Goal: Information Seeking & Learning: Find specific page/section

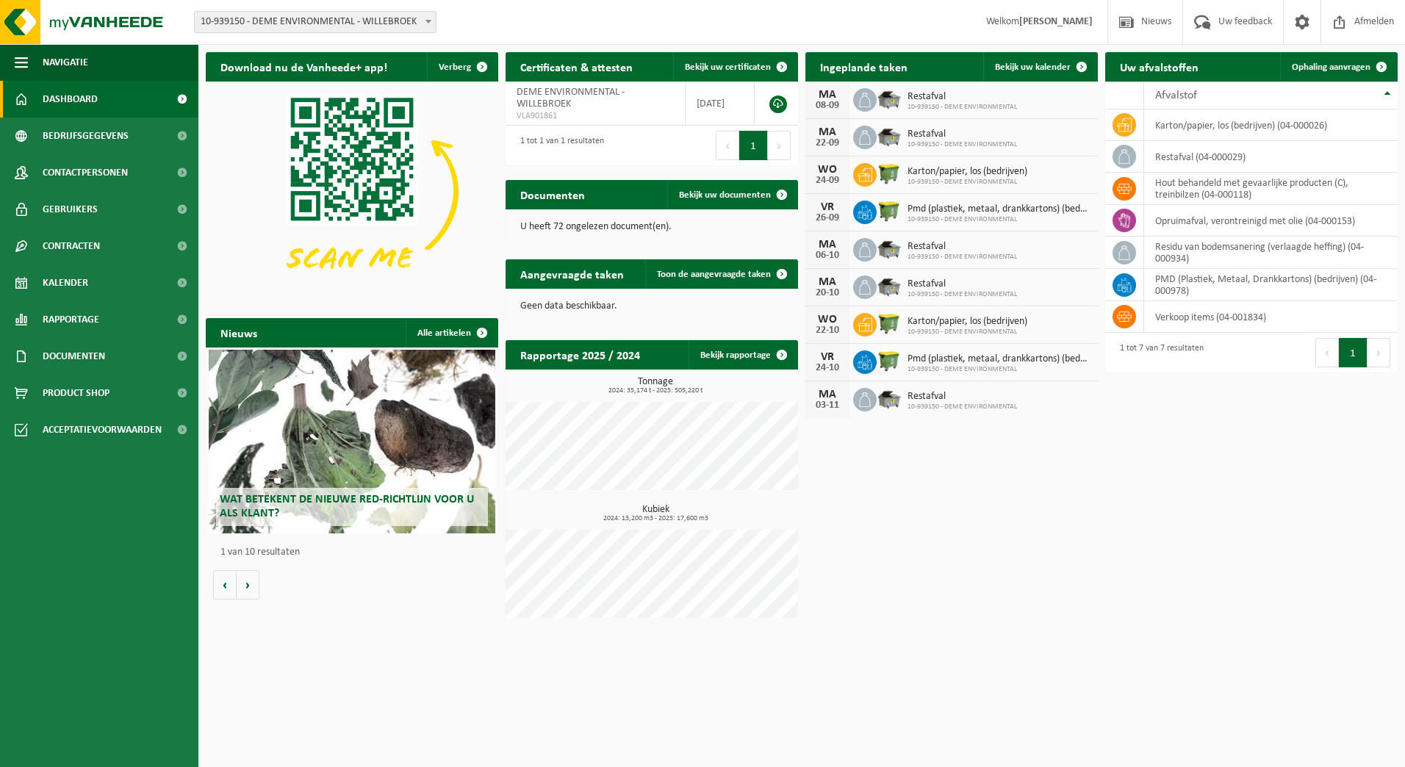
click at [1114, 578] on div "Download nu de Vanheede+ app! Verberg Certificaten & attesten Bekijk uw certifi…" at bounding box center [802, 339] width 1200 height 588
click at [1025, 56] on link "Bekijk uw kalender" at bounding box center [1039, 66] width 113 height 29
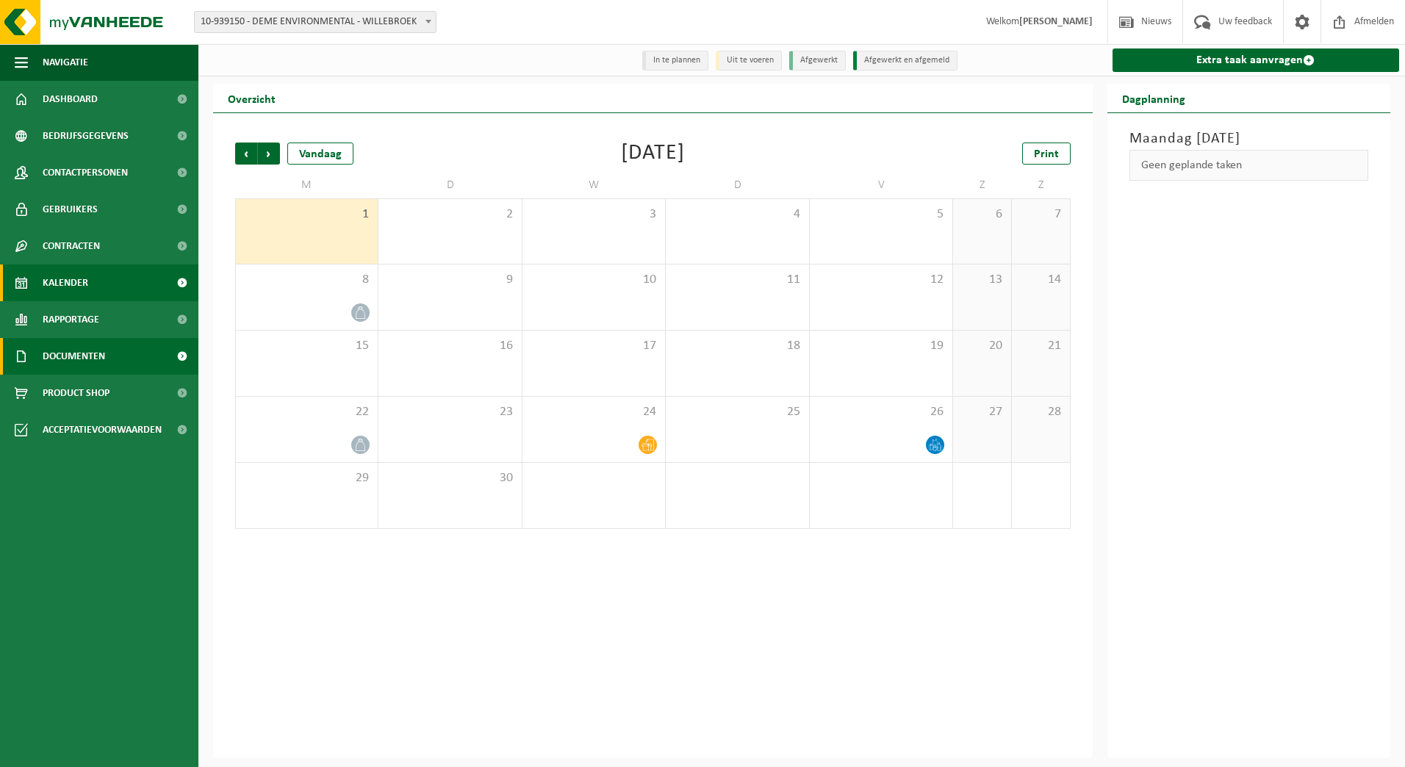
click at [100, 362] on span "Documenten" at bounding box center [74, 356] width 62 height 37
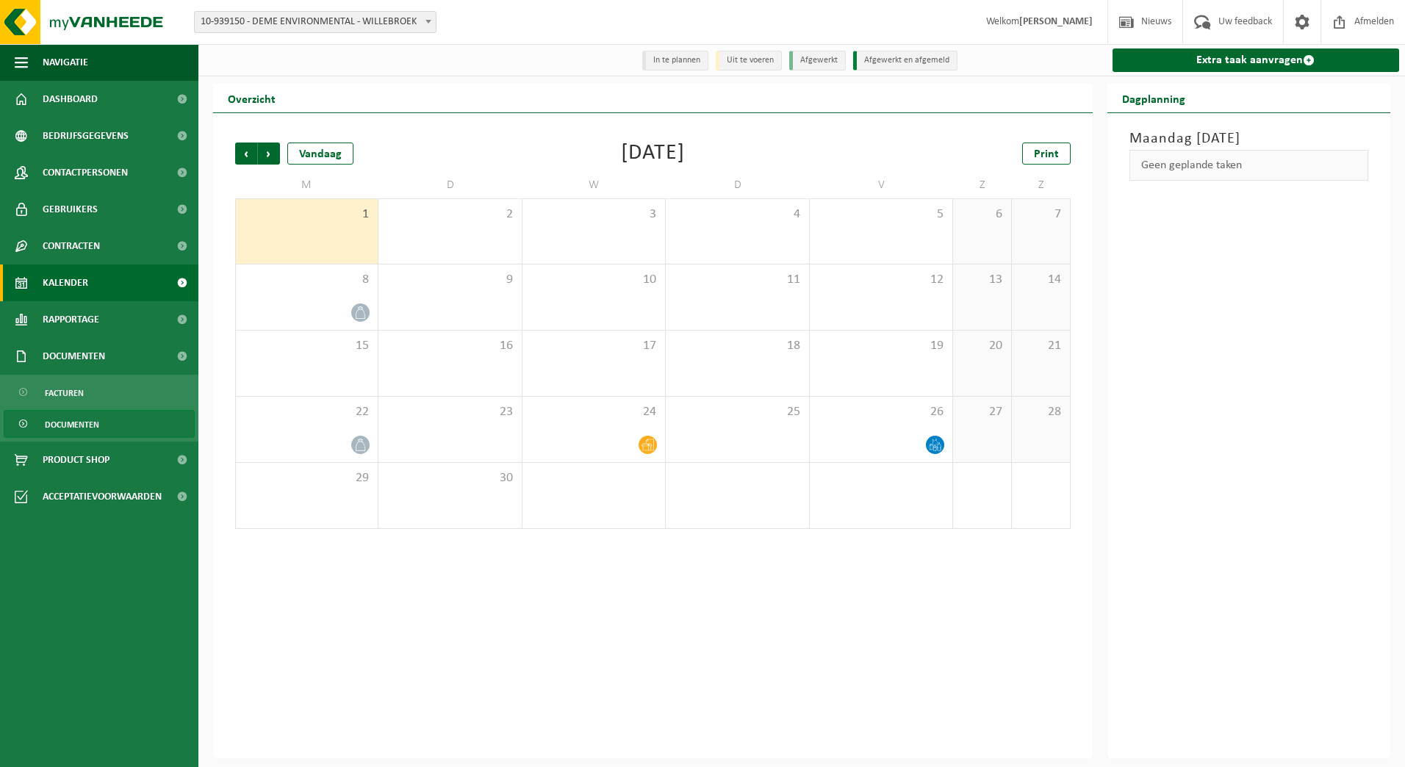
click at [89, 428] on span "Documenten" at bounding box center [72, 425] width 54 height 28
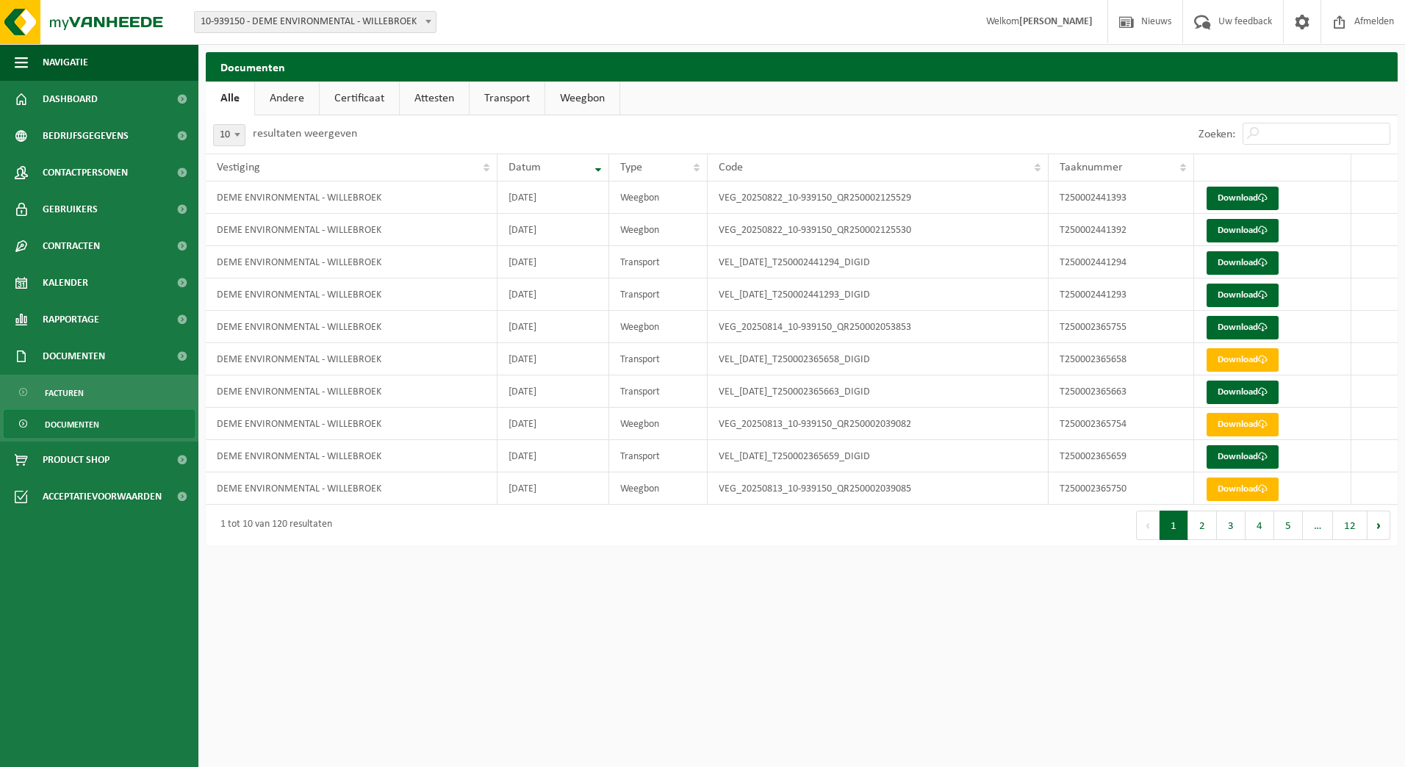
click at [605, 100] on link "Weegbon" at bounding box center [582, 99] width 74 height 34
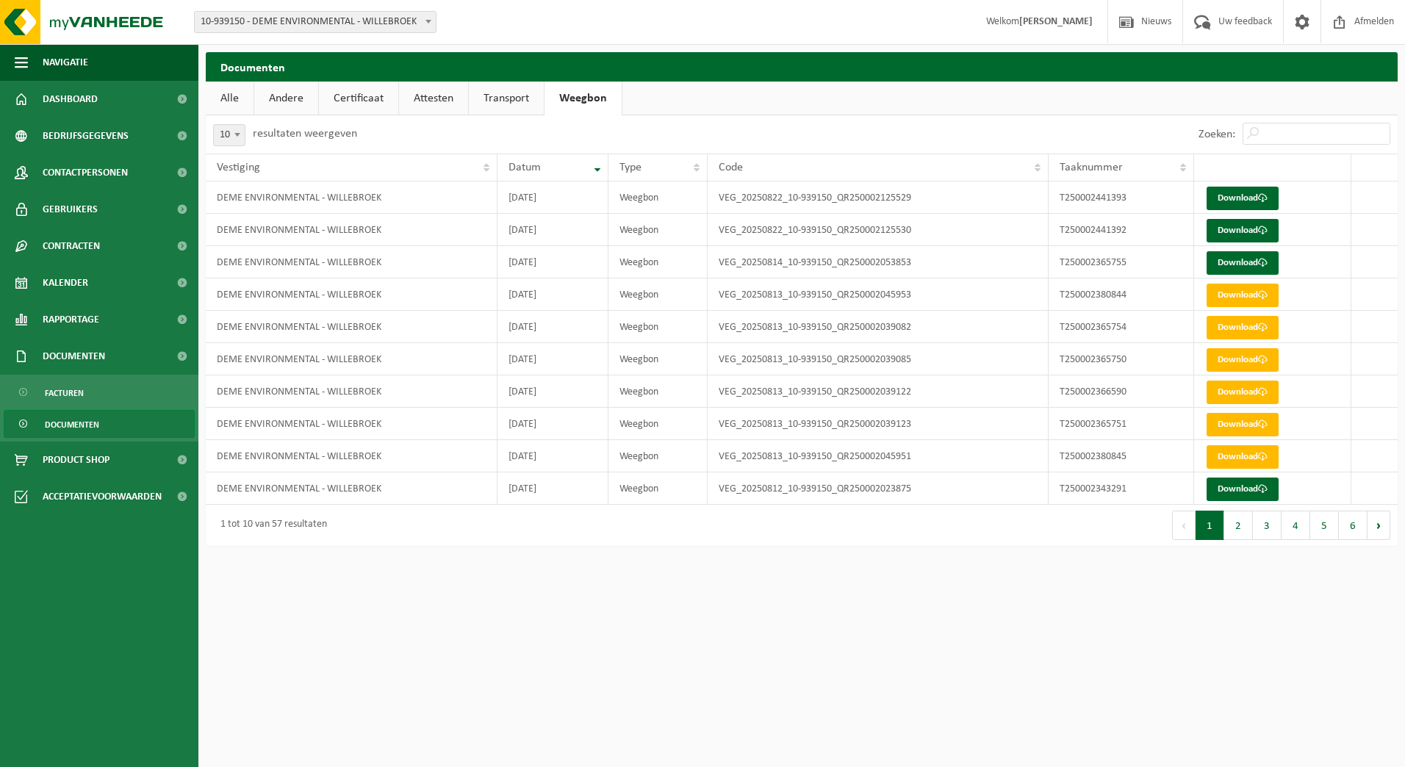
click at [348, 103] on link "Certificaat" at bounding box center [358, 99] width 79 height 34
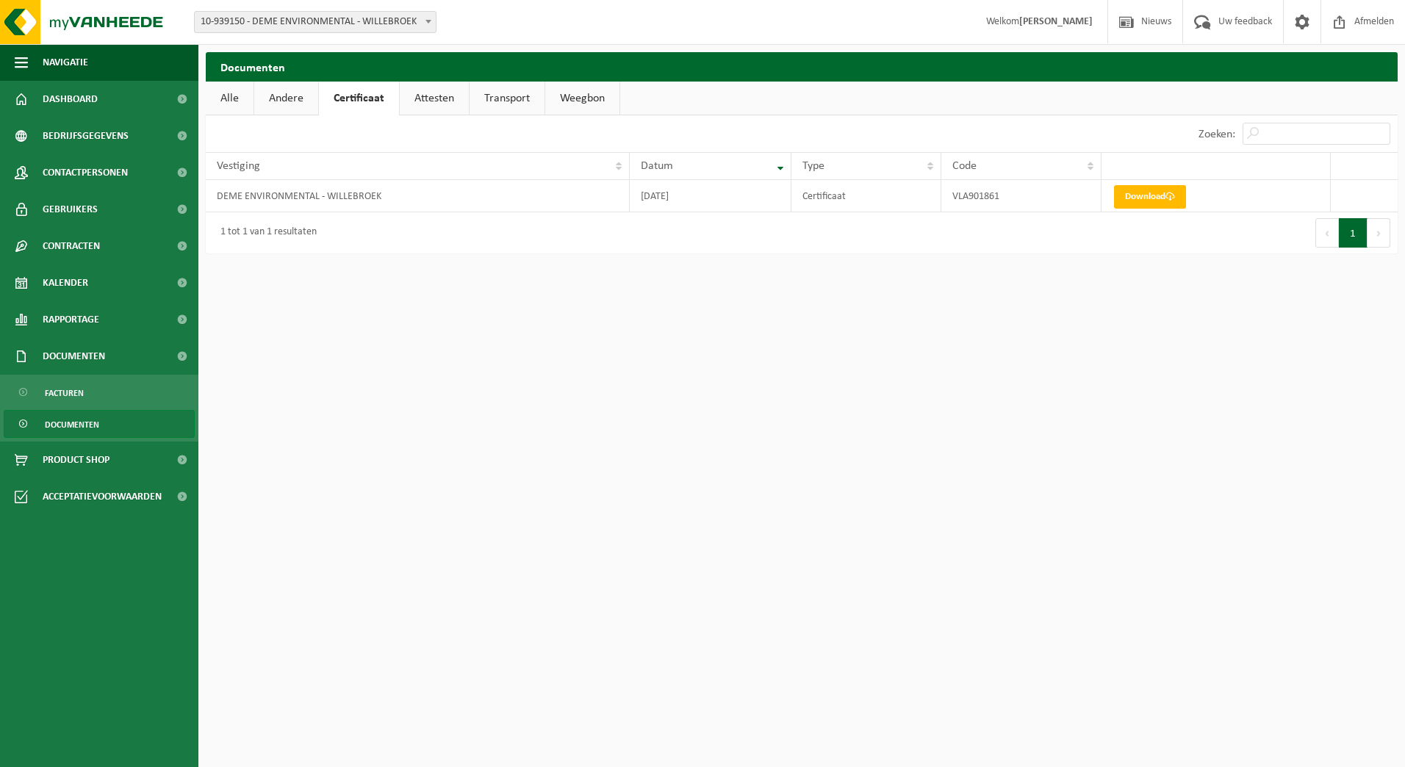
click at [272, 95] on link "Andere" at bounding box center [286, 99] width 64 height 34
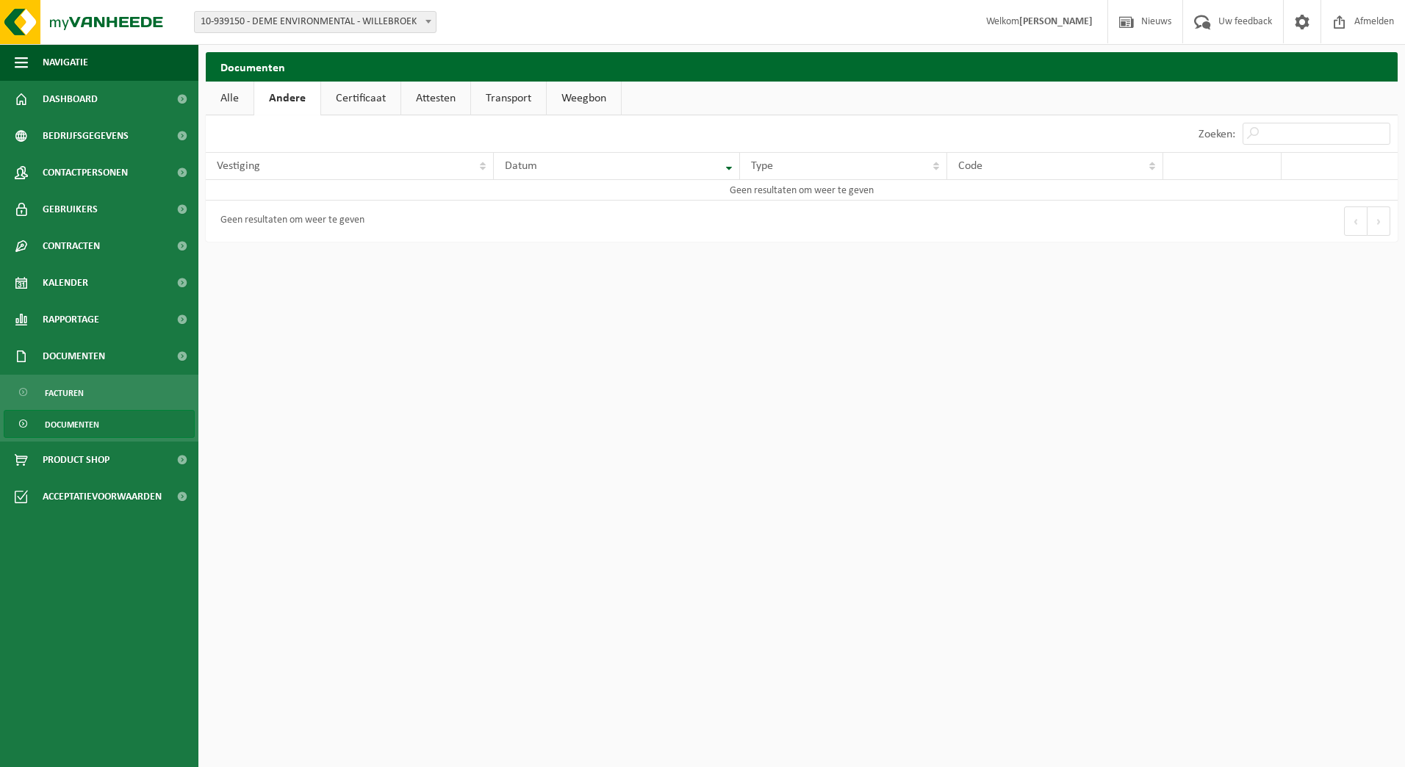
click at [575, 91] on link "Weegbon" at bounding box center [584, 99] width 74 height 34
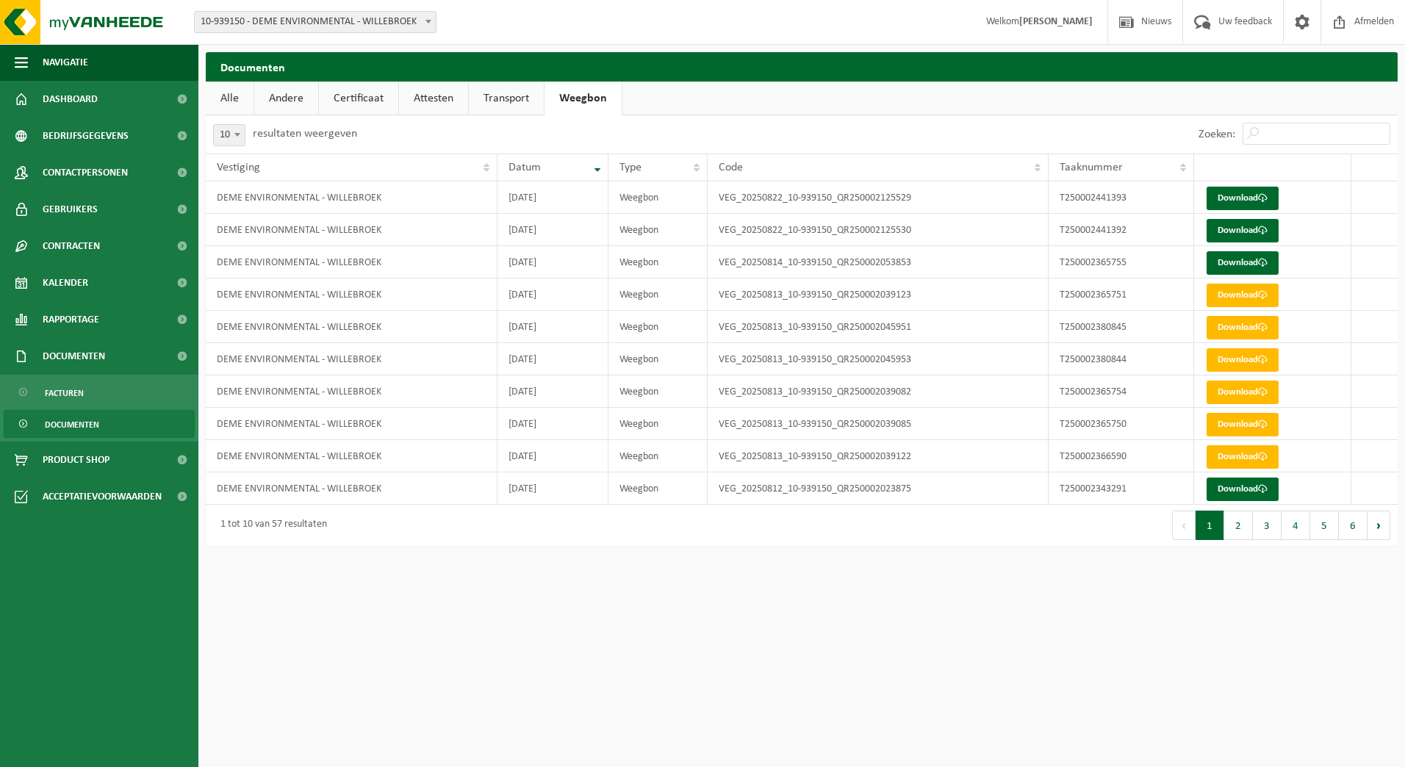
click at [290, 108] on link "Andere" at bounding box center [286, 99] width 64 height 34
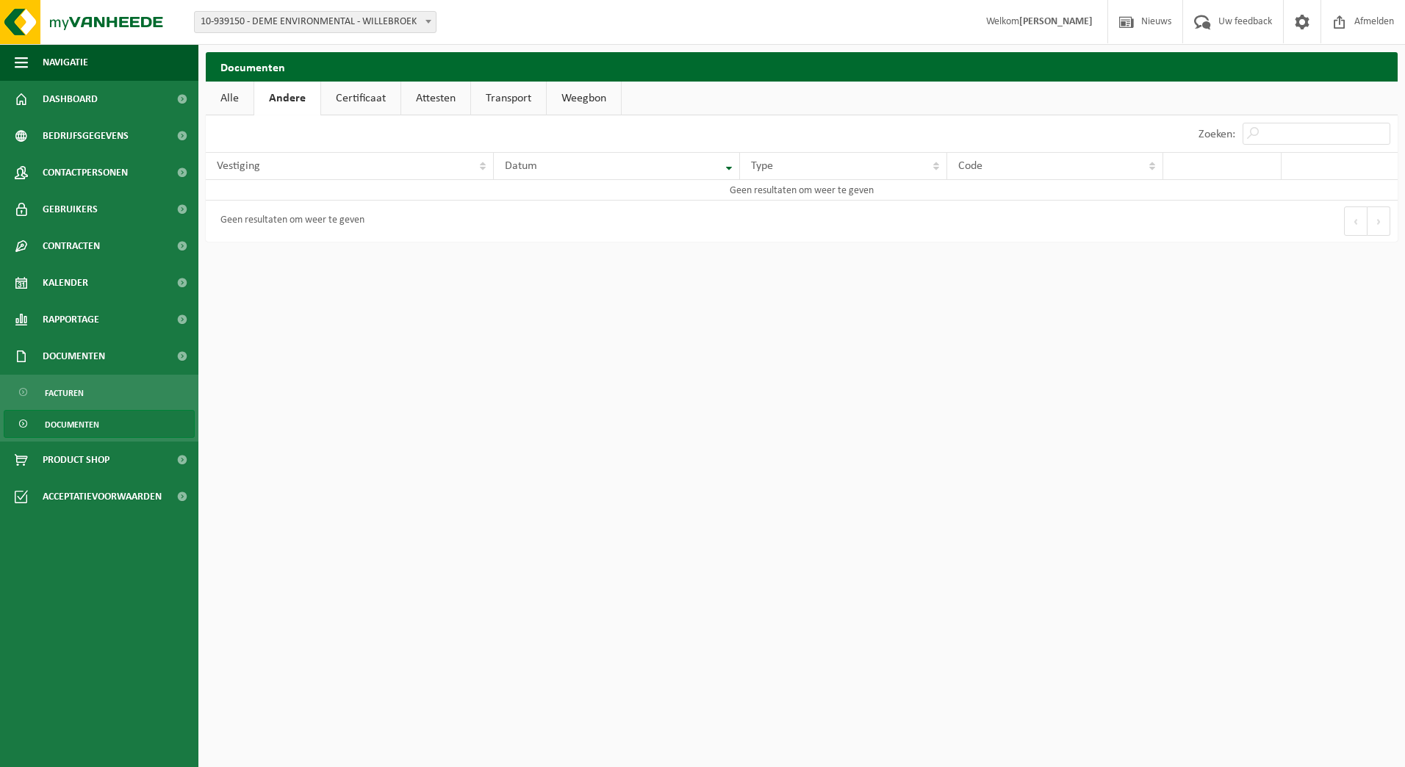
click at [240, 101] on link "Alle" at bounding box center [230, 99] width 48 height 34
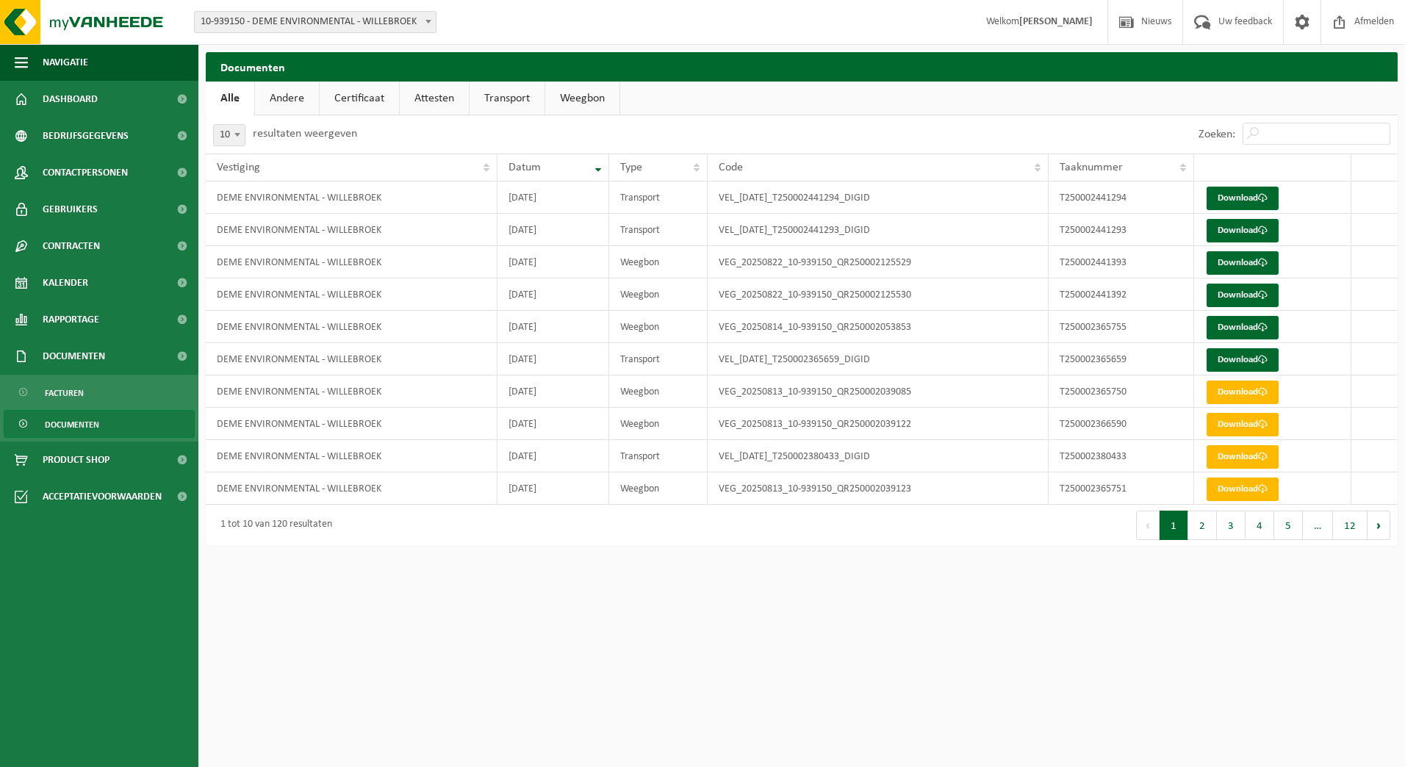
click at [1104, 642] on html "Vestiging: 10-939150 - DEME ENVIRONMENTAL - WILLEBROEK 10-939150 - DEME ENVIRON…" at bounding box center [702, 383] width 1405 height 767
